Goal: Task Accomplishment & Management: Complete application form

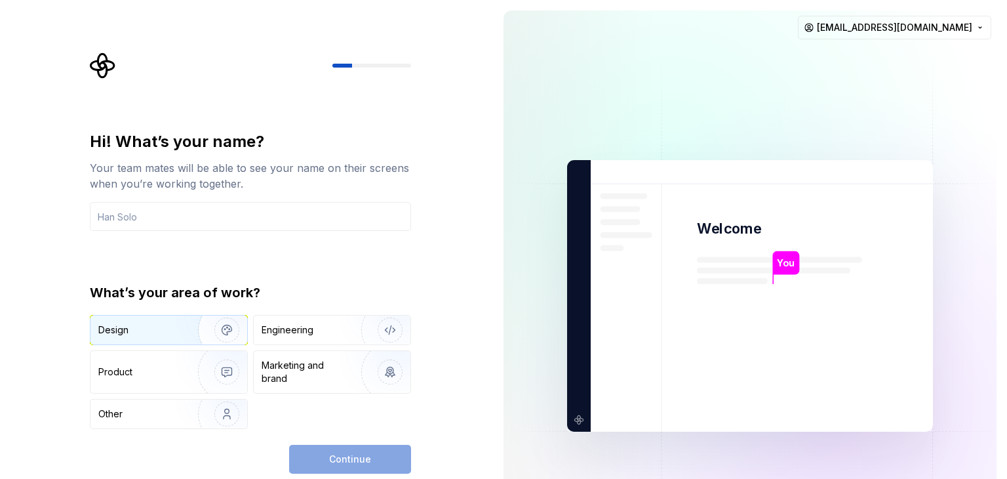
click at [104, 336] on div "Design" at bounding box center [113, 329] width 30 height 13
click at [176, 205] on input "text" at bounding box center [250, 216] width 321 height 29
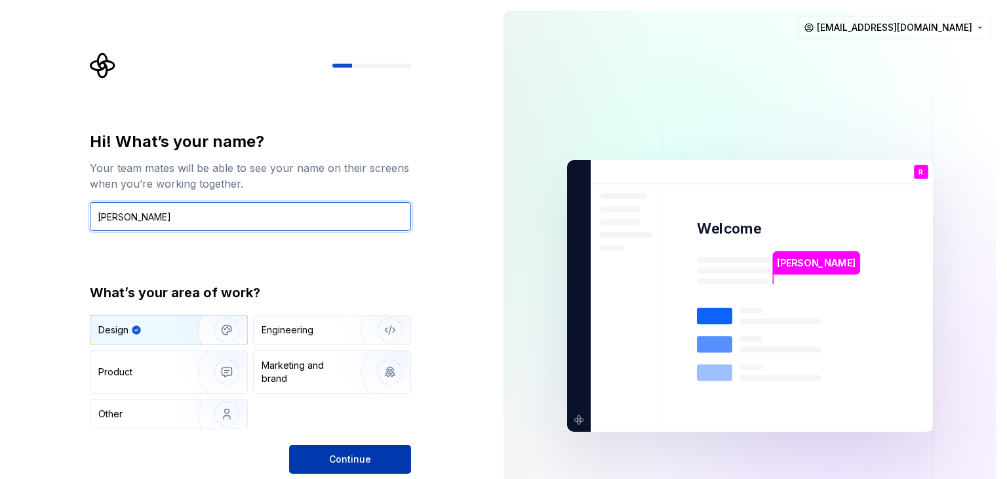
type input "[PERSON_NAME]"
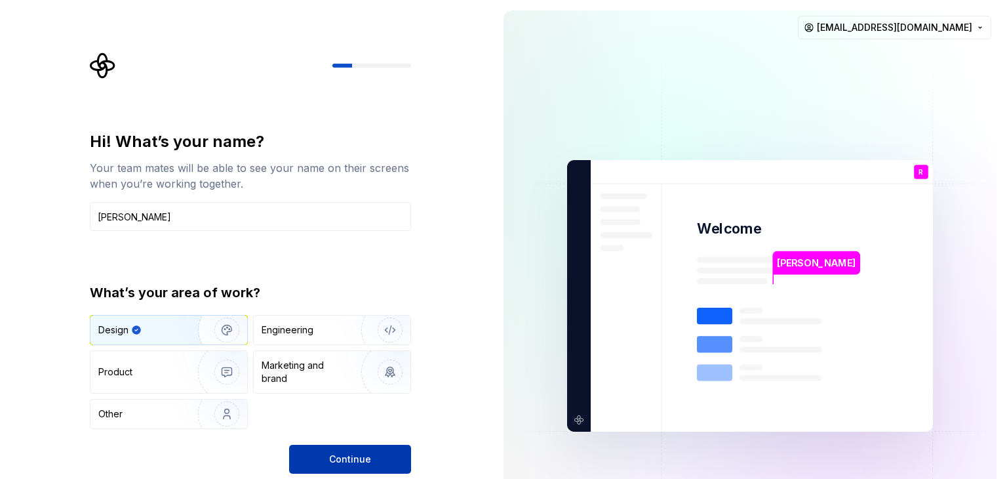
click at [381, 462] on button "Continue" at bounding box center [350, 458] width 122 height 29
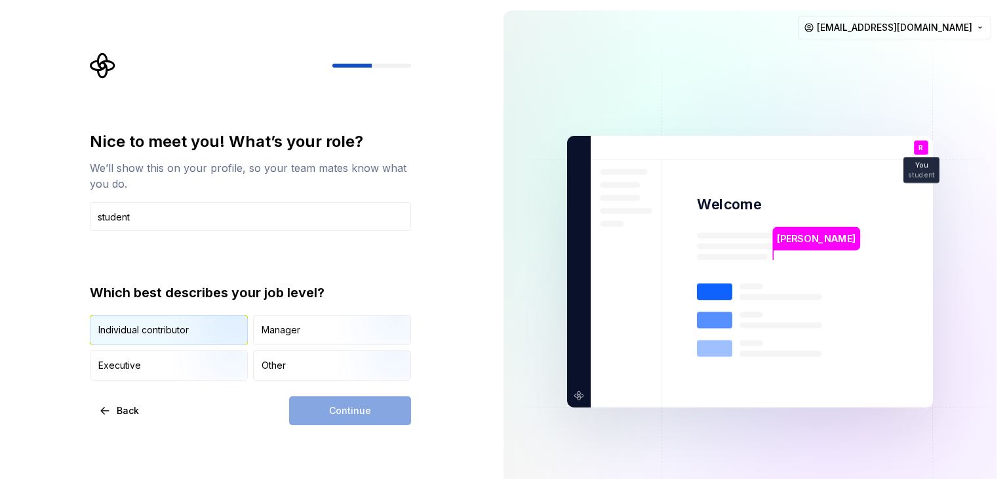
type input "student"
click at [165, 326] on div "Individual contributor" at bounding box center [143, 329] width 90 height 13
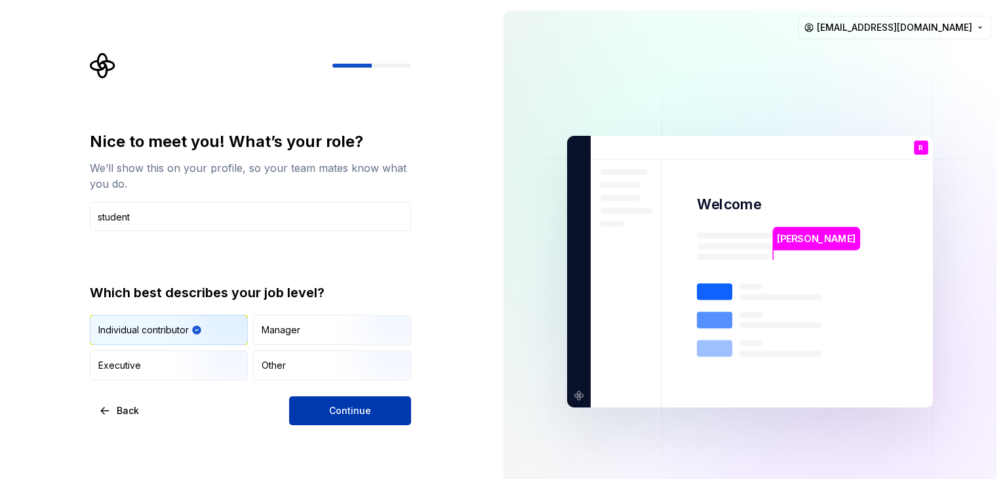
click at [371, 415] on button "Continue" at bounding box center [350, 410] width 122 height 29
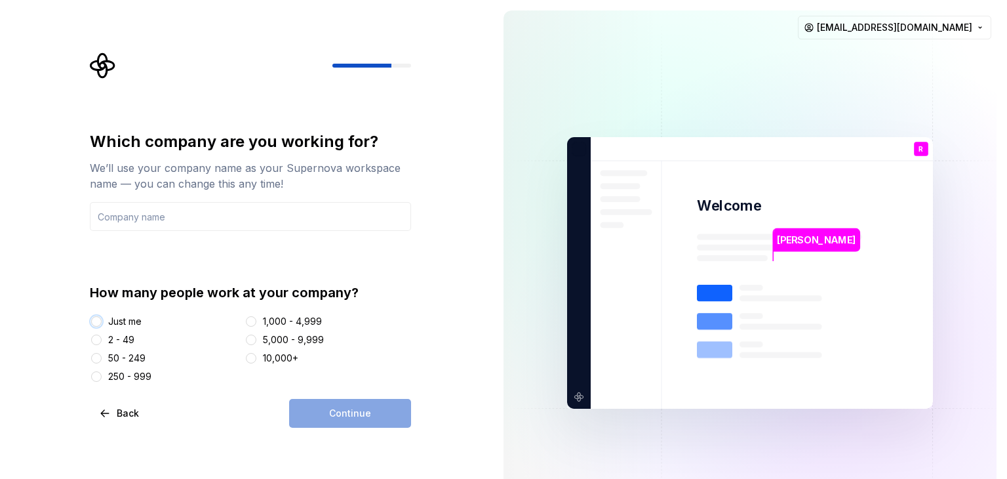
click at [99, 321] on button "Just me" at bounding box center [96, 321] width 10 height 10
click at [344, 412] on div "Continue" at bounding box center [350, 413] width 122 height 29
click at [146, 205] on input "text" at bounding box center [250, 216] width 321 height 29
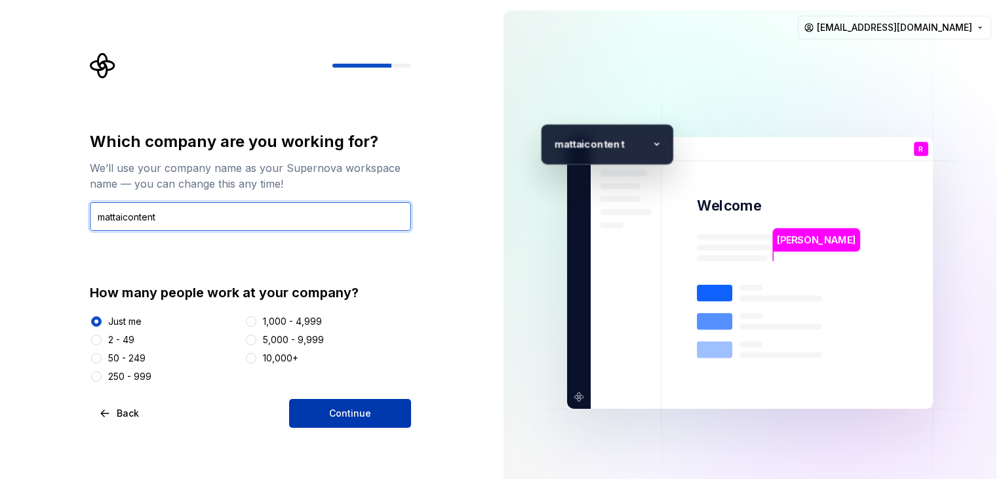
type input "mattaicontent"
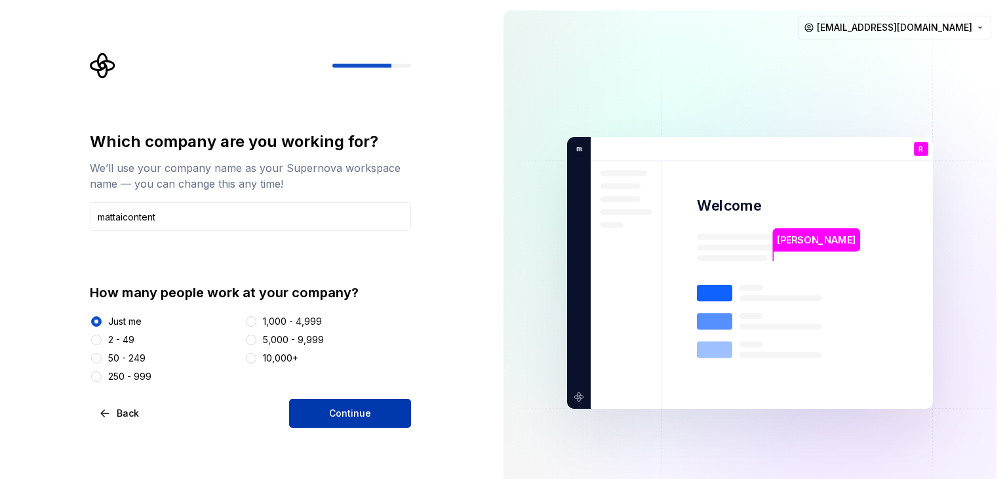
click at [328, 418] on button "Continue" at bounding box center [350, 413] width 122 height 29
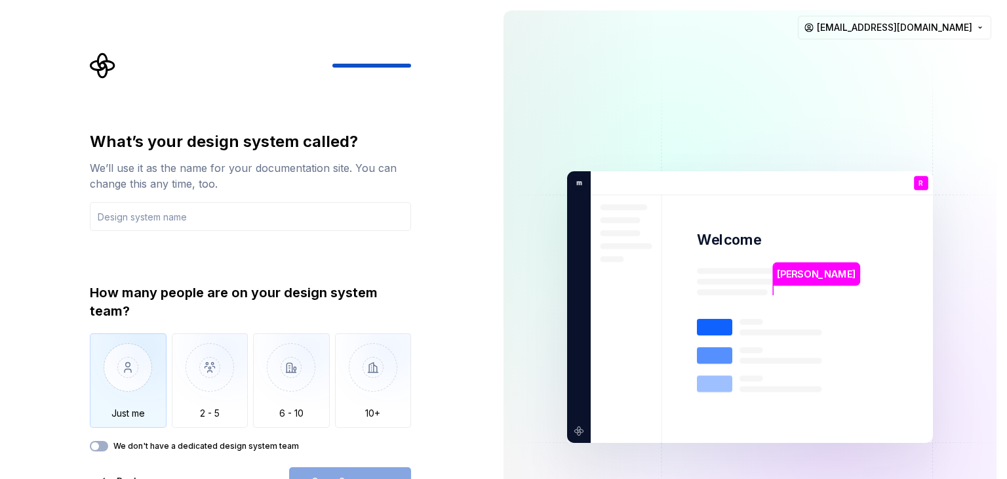
click at [145, 365] on img "button" at bounding box center [128, 377] width 77 height 88
click at [201, 218] on input "text" at bounding box center [250, 216] width 321 height 29
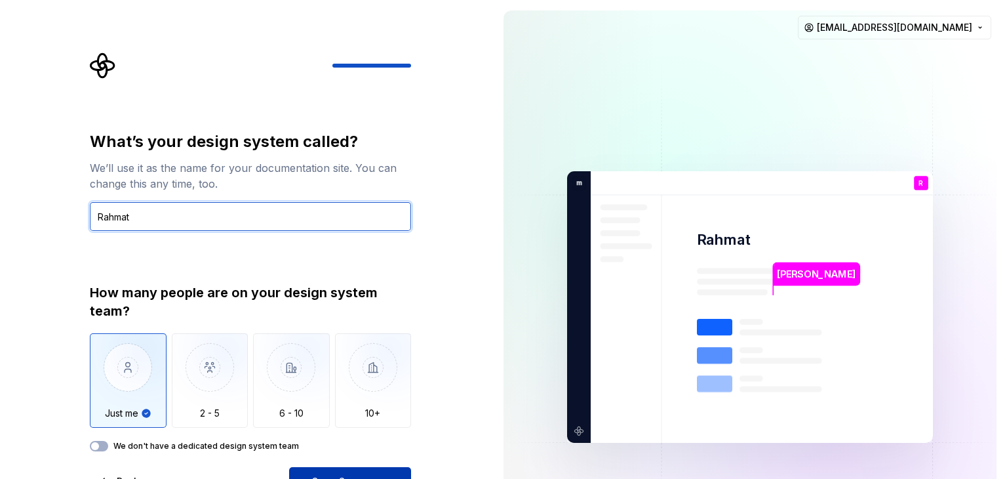
type input "Rahmat"
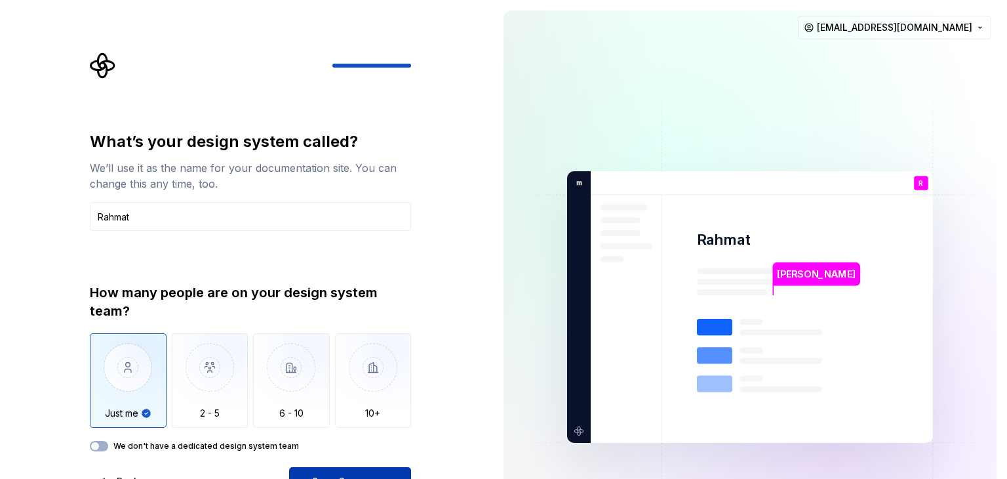
click at [336, 469] on button "Open Supernova" at bounding box center [350, 481] width 122 height 29
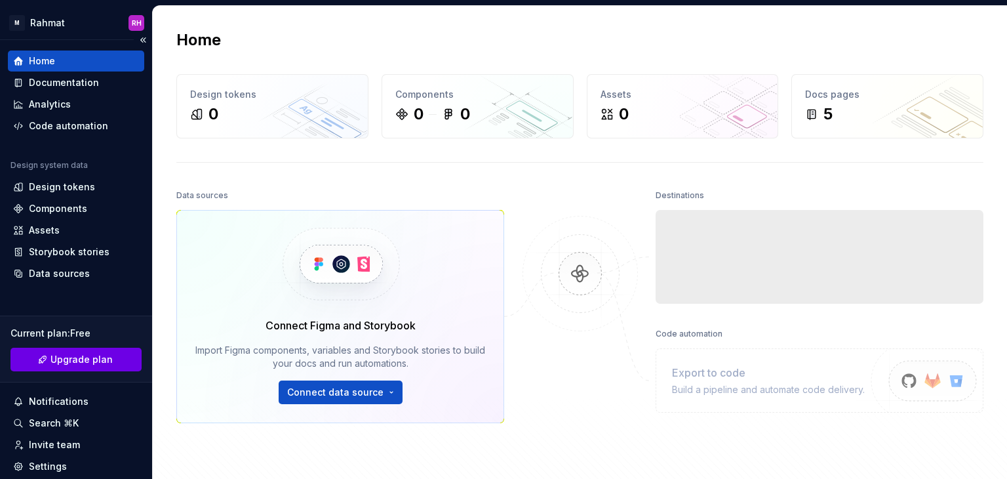
click at [110, 361] on link "Upgrade plan" at bounding box center [75, 359] width 131 height 24
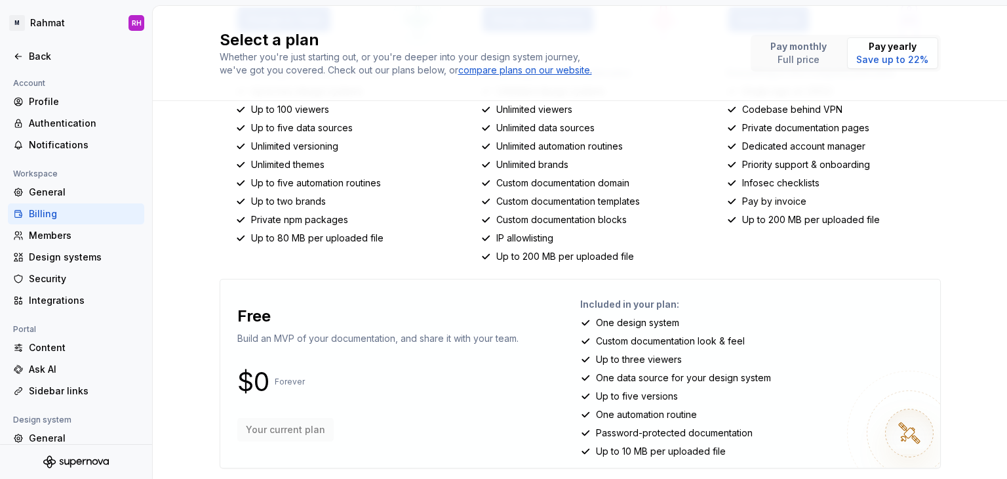
scroll to position [266, 0]
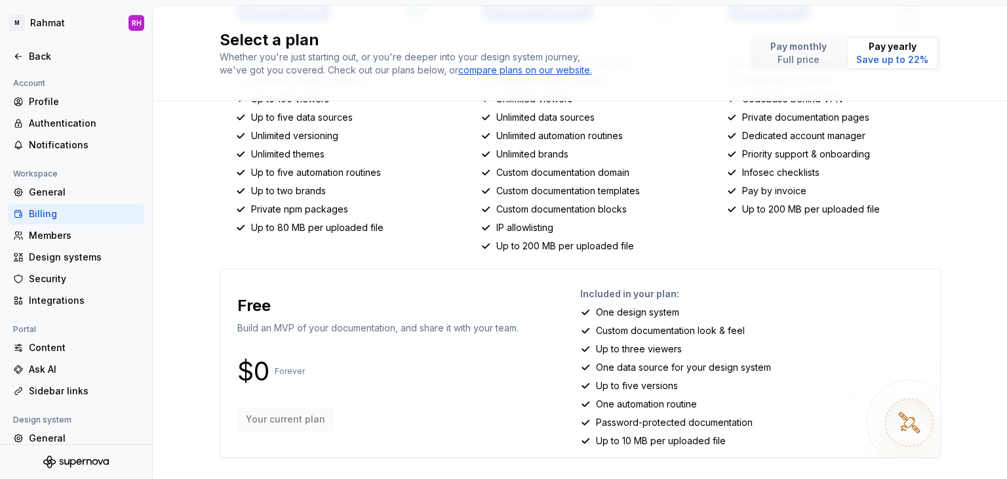
click at [338, 347] on div "Free Build an MVP of your documentation, and share it with your team. $0 Foreve…" at bounding box center [378, 362] width 294 height 151
click at [285, 404] on div "Free Build an MVP of your documentation, and share it with your team. $0 Foreve…" at bounding box center [378, 362] width 294 height 151
click at [641, 326] on p "Custom documentation look & feel" at bounding box center [670, 330] width 149 height 13
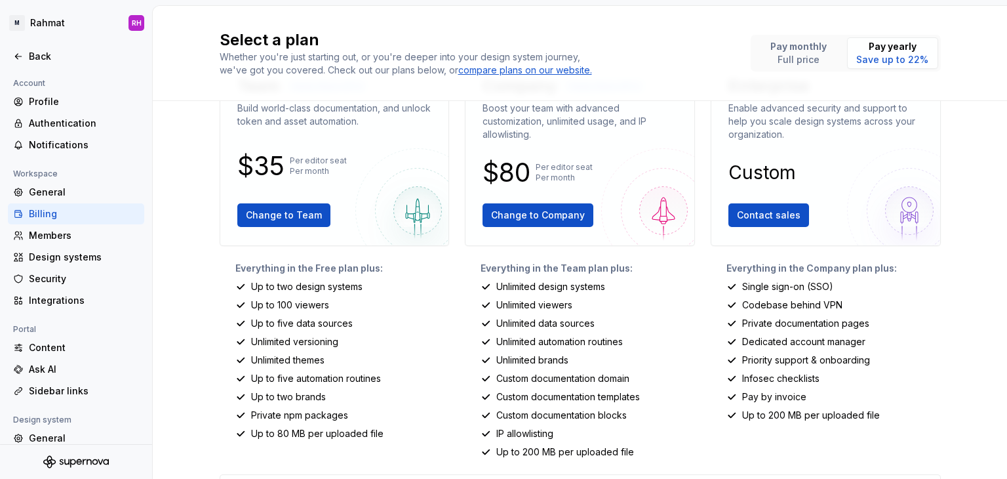
scroll to position [0, 0]
